Goal: Use online tool/utility: Utilize a website feature to perform a specific function

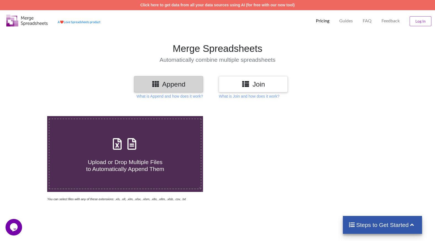
click at [118, 146] on icon at bounding box center [118, 141] width 14 height 12
click at [30, 116] on input "Upload or Drop Multiple Files to Automatically Append Them" at bounding box center [30, 116] width 0 height 0
type input "C:\fakepath\CT MERGED.xlsx"
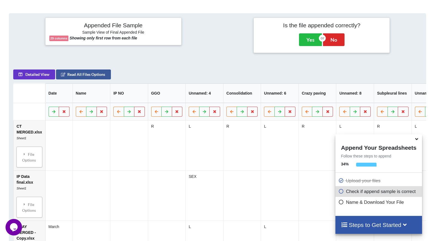
scroll to position [219, 0]
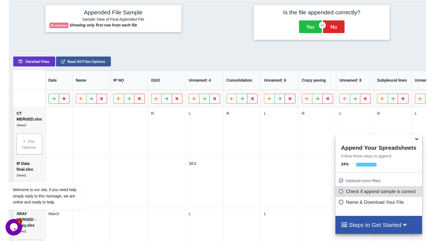
click at [340, 192] on icon at bounding box center [341, 190] width 6 height 5
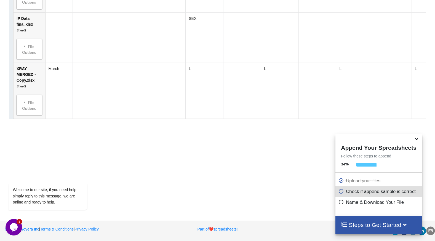
scroll to position [156, 0]
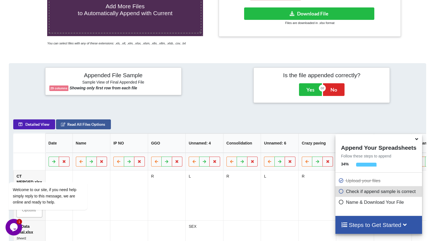
click at [39, 124] on button "Detailed View" at bounding box center [34, 124] width 42 height 10
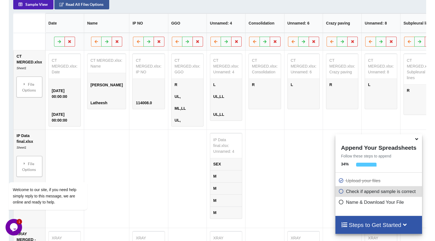
scroll to position [281, 0]
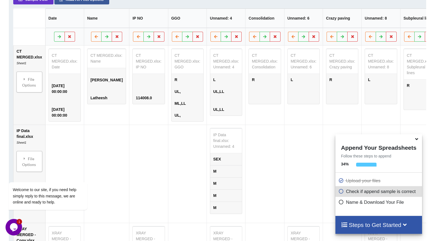
click at [341, 192] on icon at bounding box center [341, 190] width 6 height 5
click at [338, 192] on icon at bounding box center [341, 190] width 6 height 5
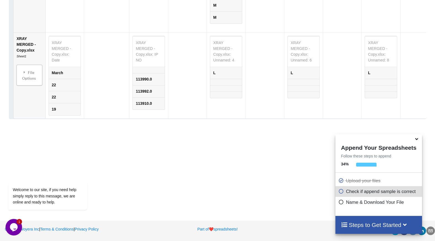
click at [341, 192] on icon at bounding box center [341, 190] width 6 height 5
click at [12, 224] on icon "$i18n('chat', 'chat_widget')" at bounding box center [14, 227] width 8 height 8
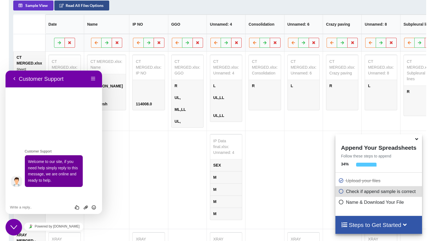
click at [77, 9] on button "Read All Files Options" at bounding box center [81, 6] width 55 height 10
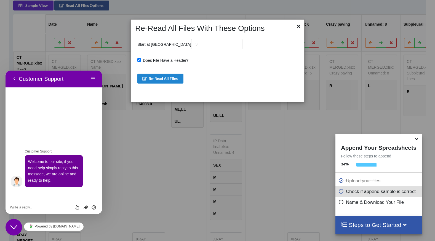
click at [294, 24] on div at bounding box center [296, 28] width 14 height 9
click at [298, 30] on div at bounding box center [298, 27] width 7 height 7
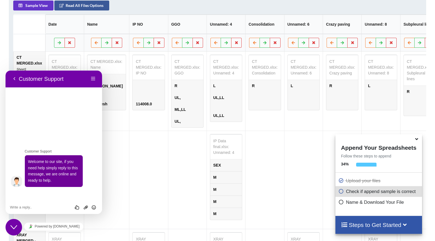
click at [217, 28] on th "Unnamed: 4" at bounding box center [225, 24] width 39 height 19
